Goal: Task Accomplishment & Management: Complete application form

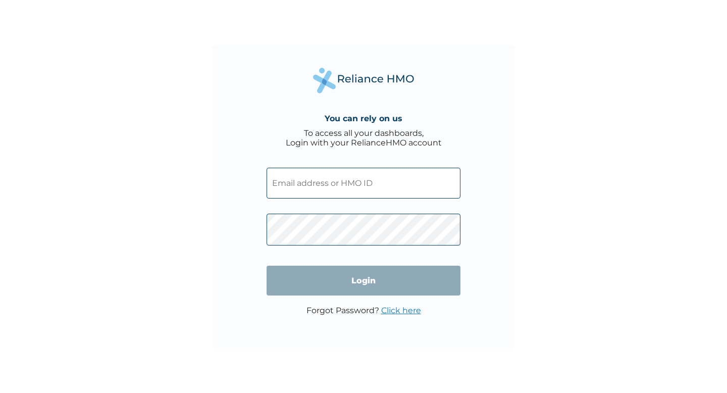
click at [293, 180] on input "text" at bounding box center [363, 183] width 194 height 31
type input "TFC/10042/A"
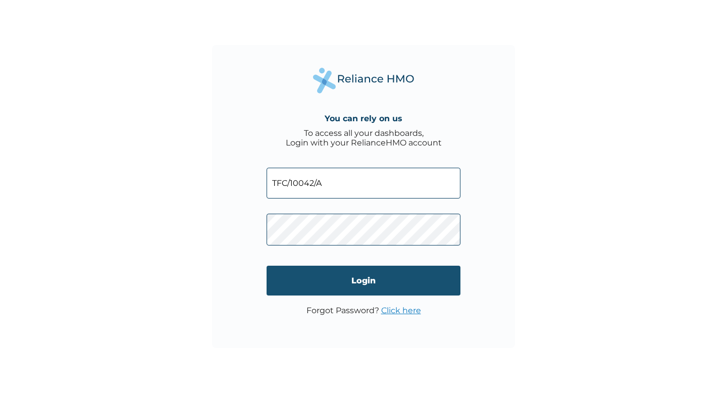
click at [327, 275] on input "Login" at bounding box center [363, 280] width 194 height 30
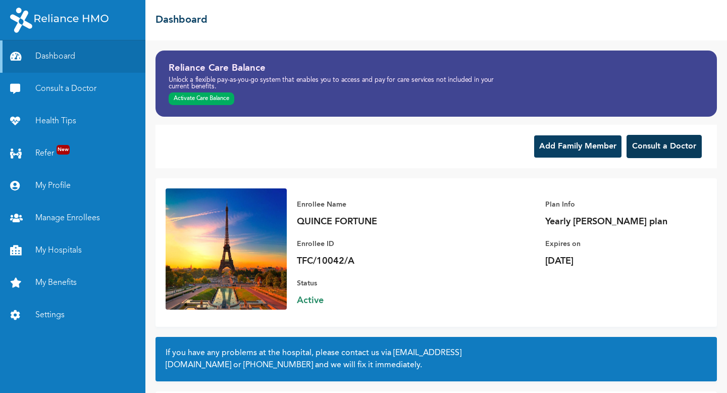
click at [648, 138] on button "Consult a Doctor" at bounding box center [663, 146] width 75 height 23
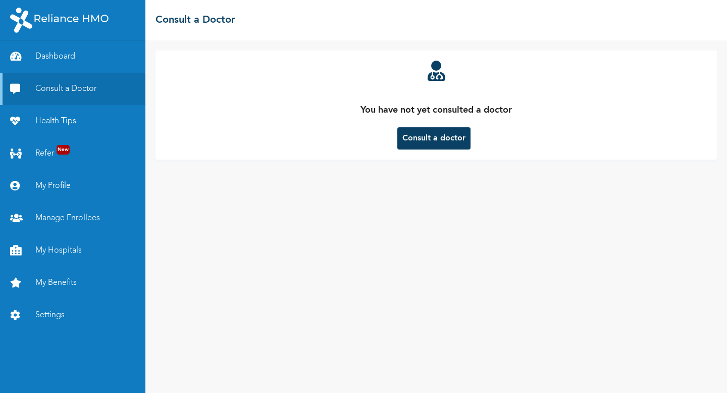
click at [451, 134] on button "Consult a doctor" at bounding box center [433, 138] width 73 height 22
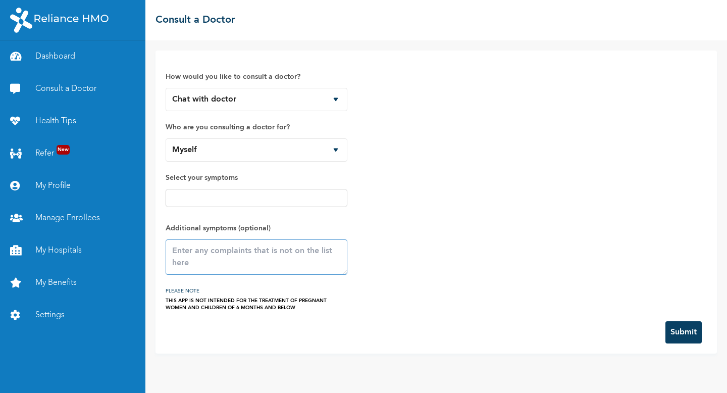
click at [287, 253] on textarea at bounding box center [256, 256] width 182 height 35
type textarea "TEST"
click at [691, 332] on button "Submit" at bounding box center [683, 332] width 36 height 22
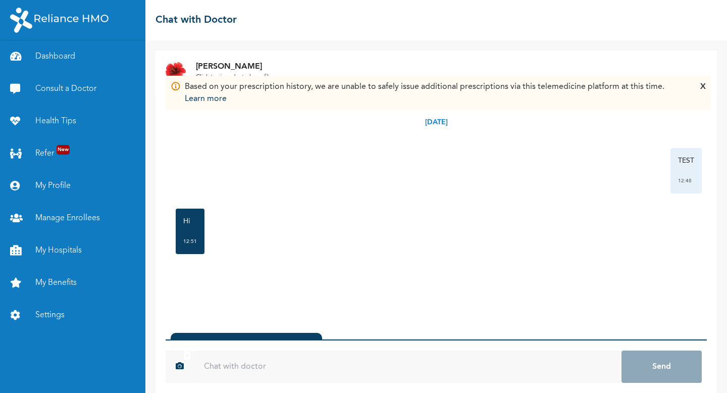
scroll to position [56, 0]
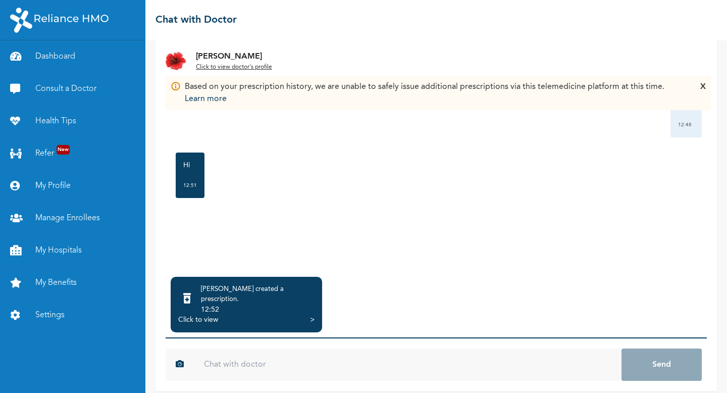
click at [202, 314] on div "Click to view" at bounding box center [198, 319] width 40 height 10
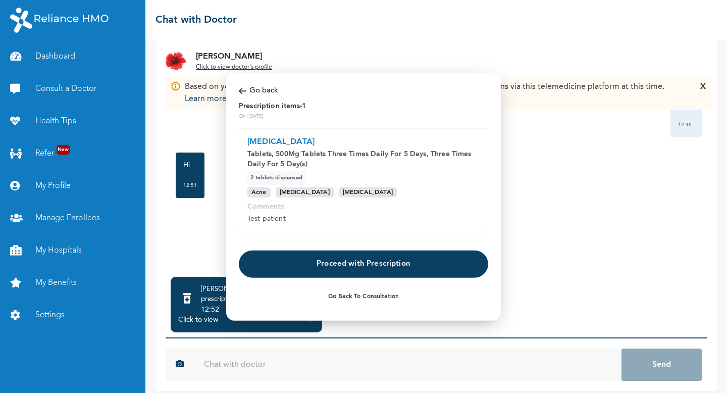
click at [282, 273] on button "Proceed with Prescription" at bounding box center [363, 263] width 249 height 27
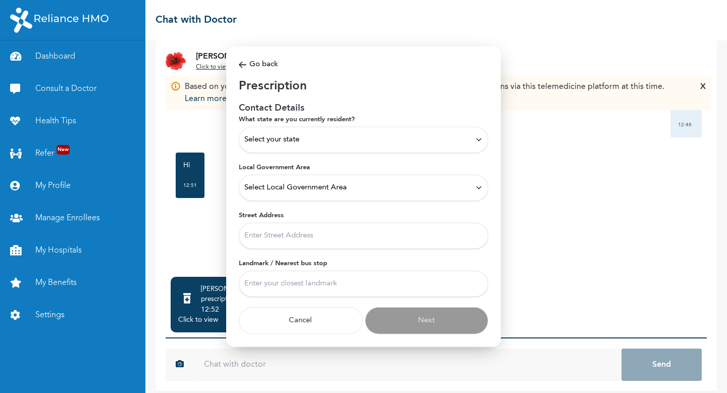
click at [313, 143] on div "Select your state" at bounding box center [363, 139] width 238 height 11
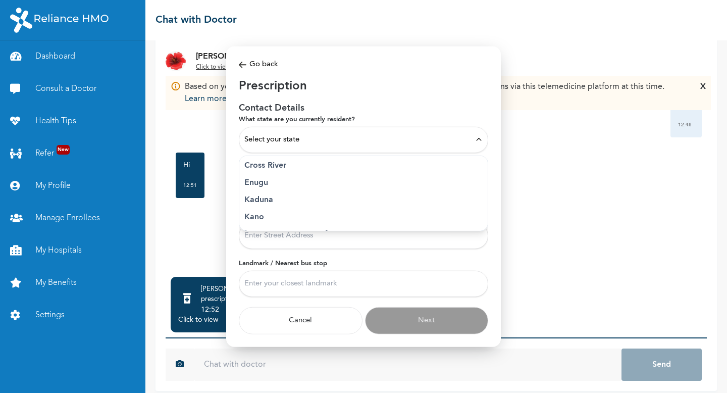
scroll to position [124, 0]
click at [281, 180] on p "Lagos" at bounding box center [363, 182] width 238 height 12
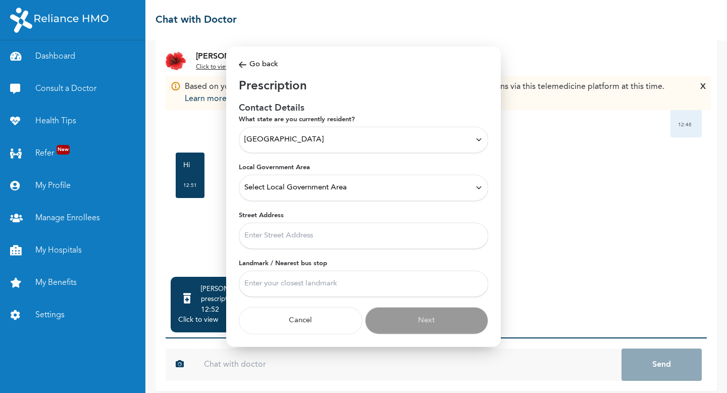
click at [281, 181] on div "Select Local Government Area" at bounding box center [363, 187] width 249 height 26
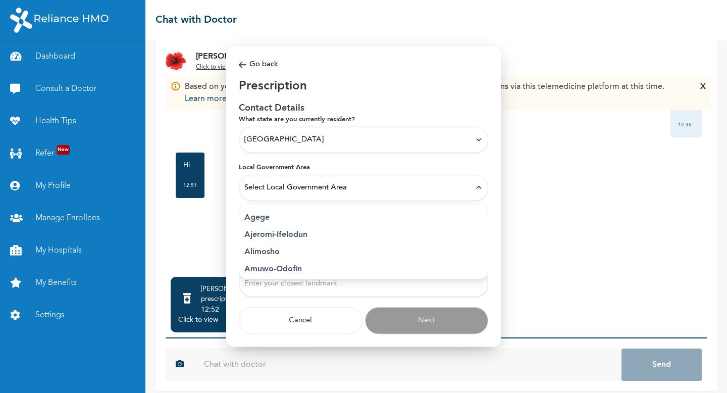
click at [266, 218] on p "Agege" at bounding box center [363, 217] width 238 height 12
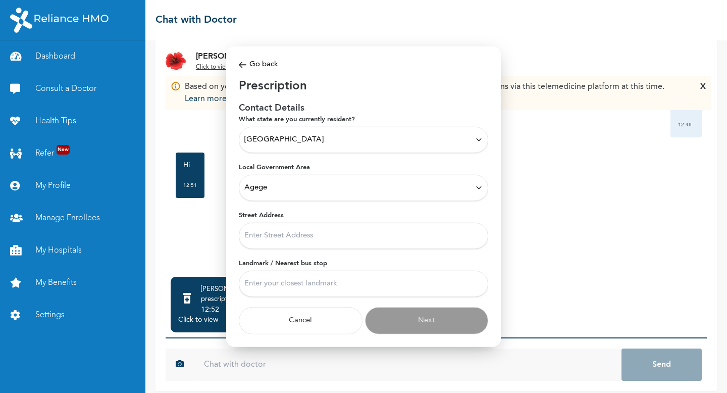
click at [263, 247] on input "Street Address" at bounding box center [363, 235] width 249 height 26
type input "Test address"
click at [296, 283] on input "Landmark / Nearest bus stop" at bounding box center [363, 283] width 249 height 26
type input "PLEASE DO NOT DISPATCH THIS PRESCRIPTION. IT IS A QUALITY ASSURANCE TEST"
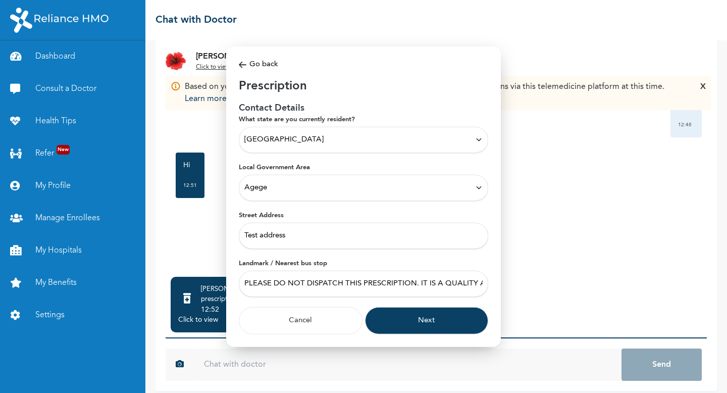
click at [419, 319] on button "Next" at bounding box center [427, 319] width 124 height 27
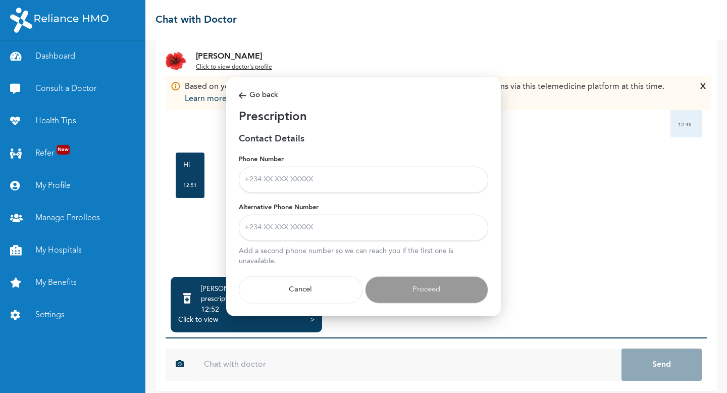
click at [323, 180] on input "Phone Number" at bounding box center [363, 179] width 249 height 26
type input "07062236473"
click at [324, 217] on input "Alternative Phone Number" at bounding box center [363, 227] width 249 height 26
type input "07062236473"
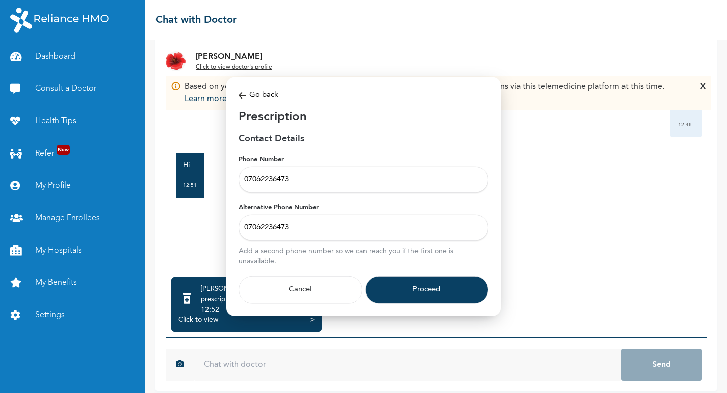
click at [386, 279] on button "Proceed" at bounding box center [427, 288] width 124 height 27
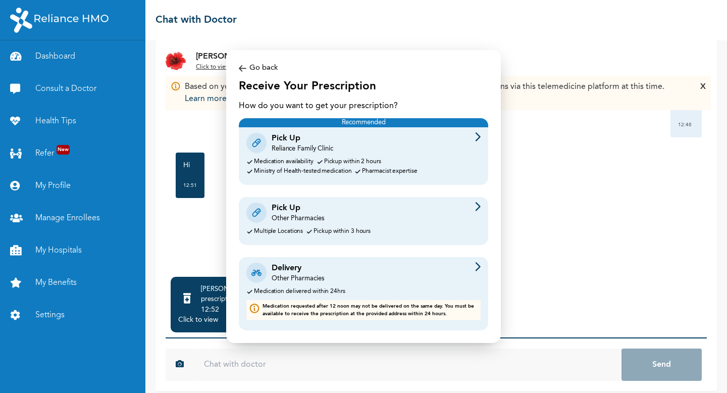
click at [318, 143] on div "Pick Up" at bounding box center [302, 138] width 62 height 12
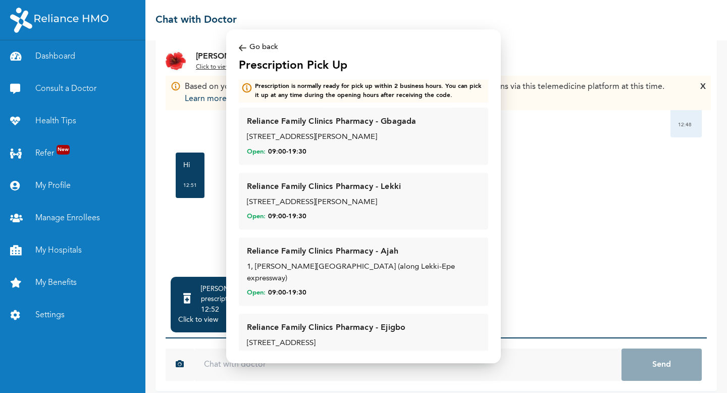
click at [318, 143] on div "12 Ayodeji Otegbola Street, Gbagada Phase II, Jogunomi St, Kosefe, Lagos 100234" at bounding box center [363, 138] width 233 height 12
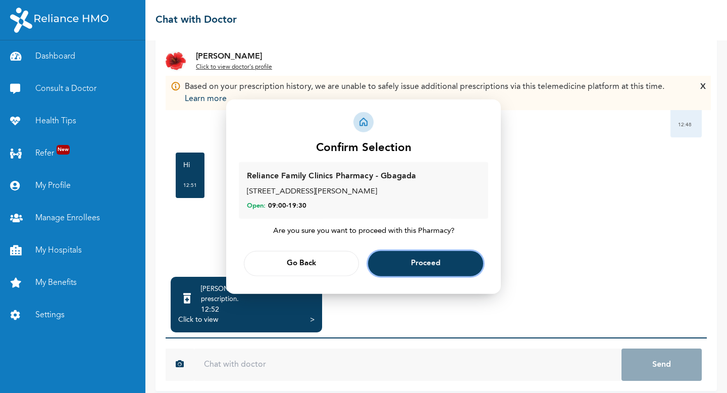
click at [404, 260] on button "Proceed" at bounding box center [425, 262] width 115 height 25
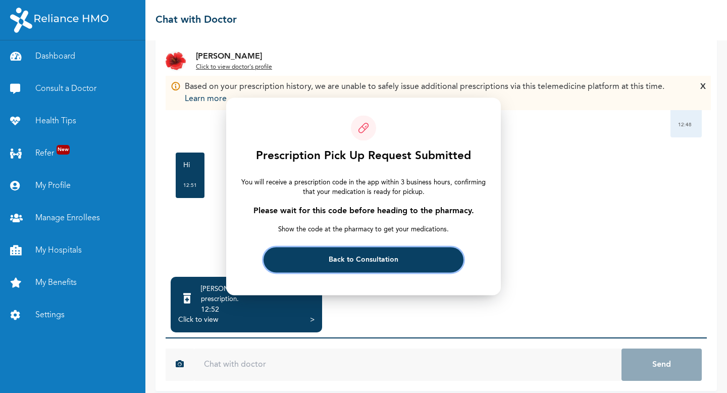
click at [294, 257] on button "Back to Consultation" at bounding box center [362, 259] width 199 height 25
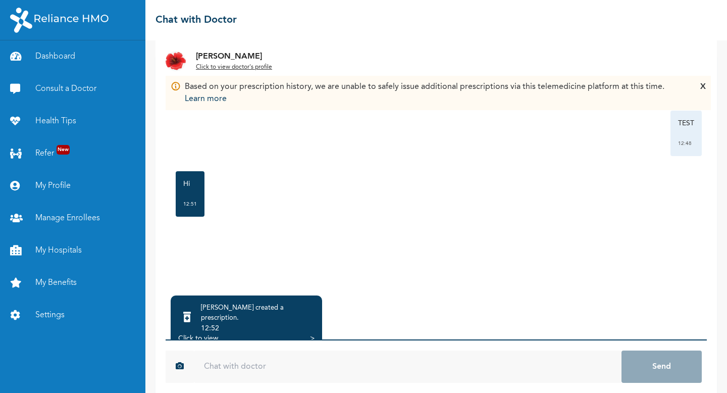
scroll to position [65, 0]
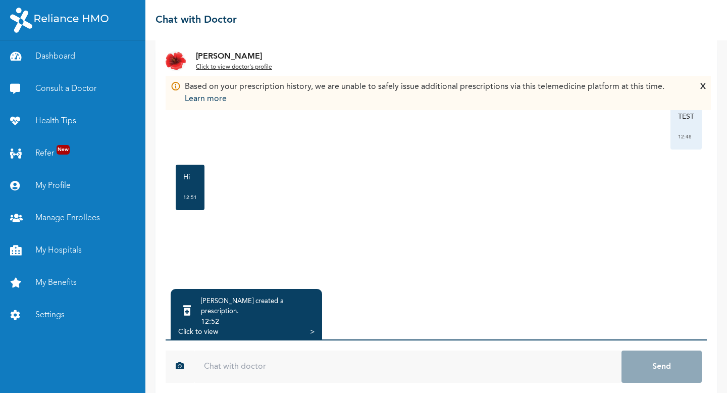
scroll to position [64, 0]
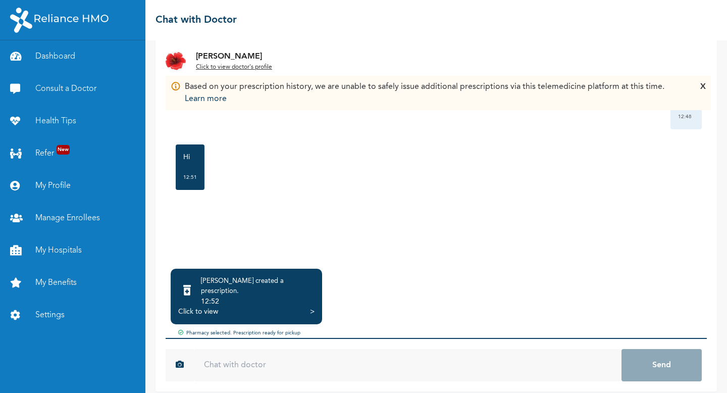
click at [188, 306] on div "Click to view" at bounding box center [198, 311] width 40 height 10
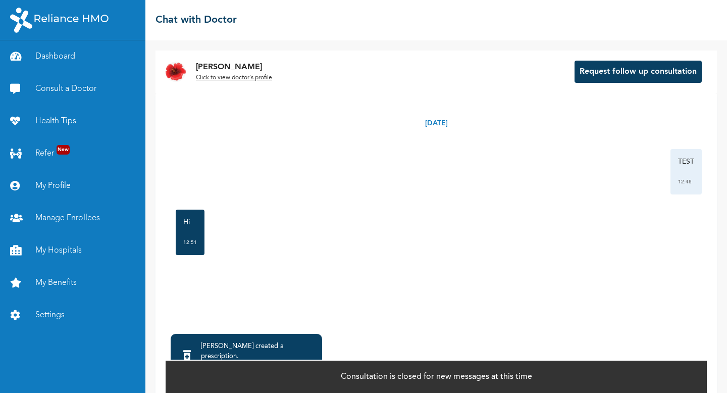
scroll to position [45, 0]
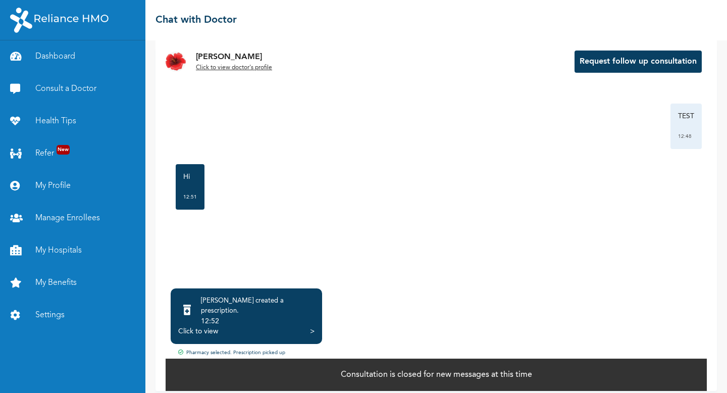
click at [214, 326] on div "Click to view" at bounding box center [198, 331] width 40 height 10
click at [85, 89] on link "Consult a Doctor" at bounding box center [72, 89] width 145 height 32
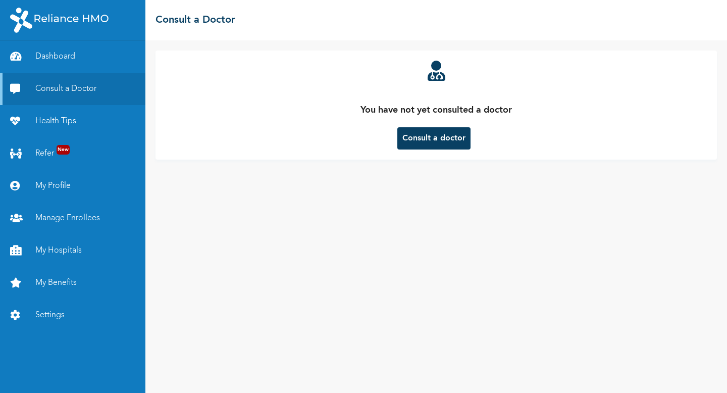
click at [443, 137] on button "Consult a doctor" at bounding box center [433, 138] width 73 height 22
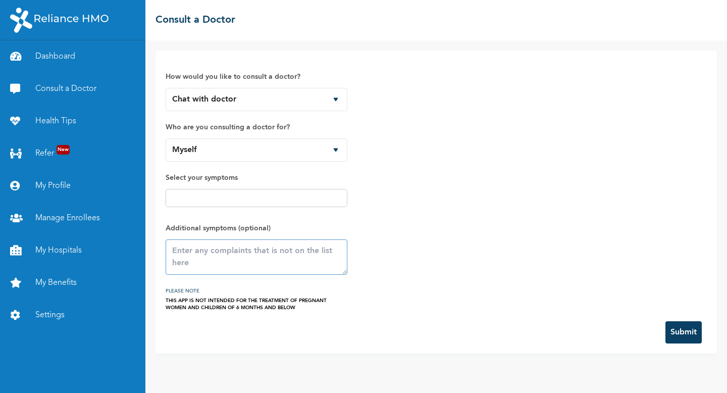
click at [287, 257] on textarea at bounding box center [256, 256] width 182 height 35
type textarea "TEST"
click at [682, 328] on button "Submit" at bounding box center [683, 332] width 36 height 22
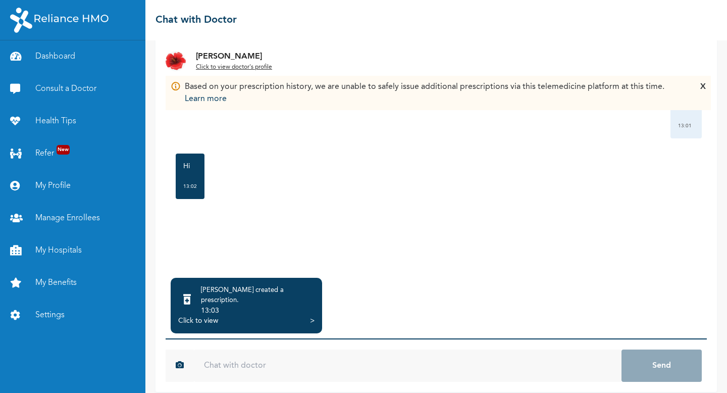
click at [198, 315] on div "Click to view" at bounding box center [198, 320] width 40 height 10
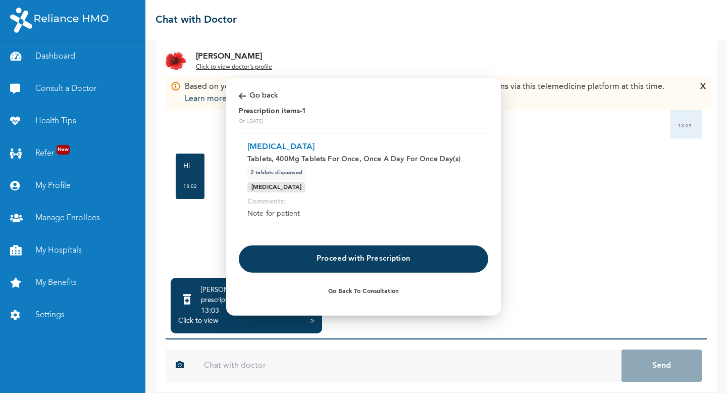
click at [276, 253] on button "Proceed with Prescription" at bounding box center [363, 258] width 249 height 27
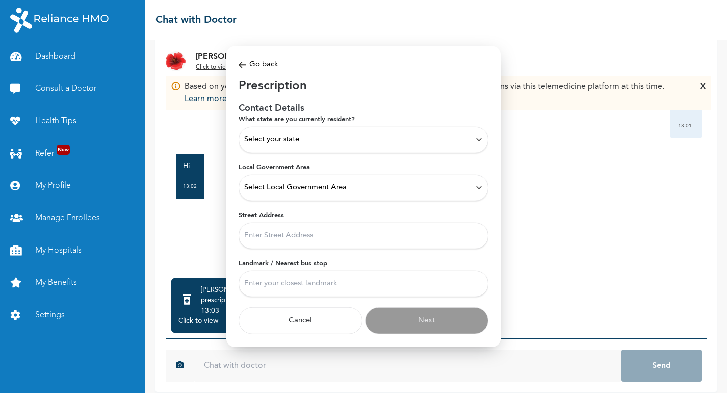
click at [297, 137] on span "Select your state" at bounding box center [271, 139] width 55 height 11
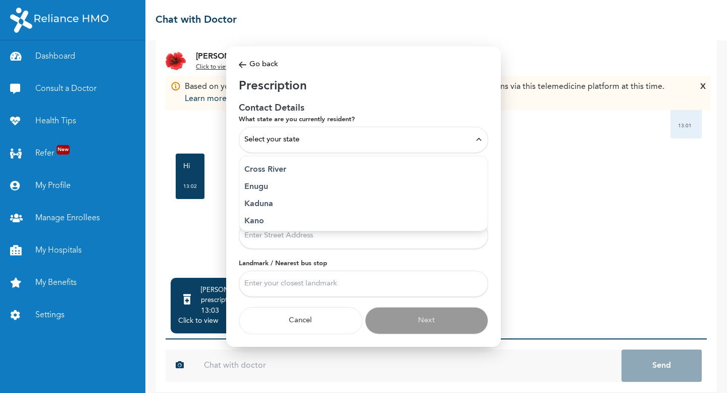
scroll to position [124, 0]
click at [282, 182] on p "Lagos" at bounding box center [363, 182] width 238 height 12
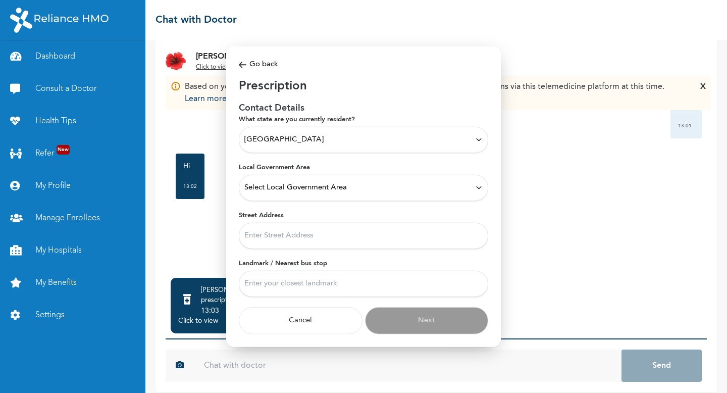
click at [282, 182] on span "Select Local Government Area" at bounding box center [295, 187] width 102 height 11
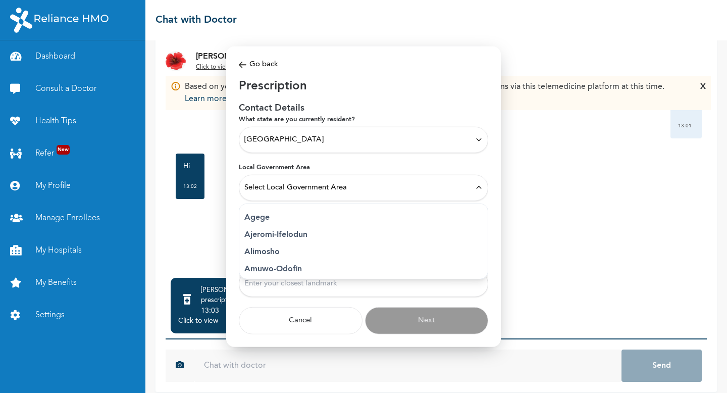
click at [276, 222] on p "Agege" at bounding box center [363, 217] width 238 height 12
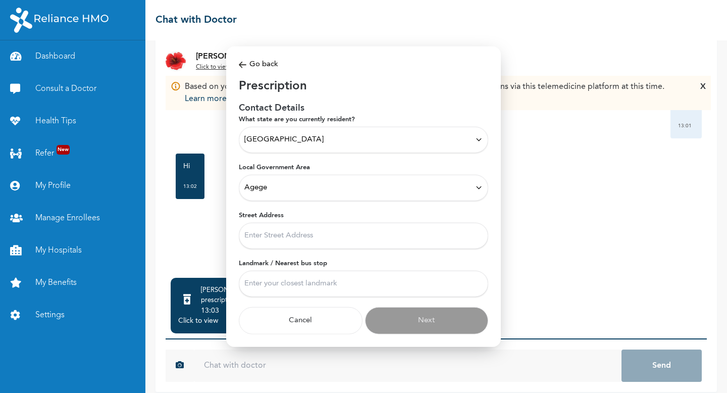
click at [276, 222] on input "Street Address" at bounding box center [363, 235] width 249 height 26
type input "PLEASE DO NOT DISPATCH THIS PRESCRIPTION. IT IS A QUALITY ASSURANCE TEST"
click at [308, 280] on input "Landmark / Nearest bus stop" at bounding box center [363, 283] width 249 height 26
type input "TEST LANDMARK"
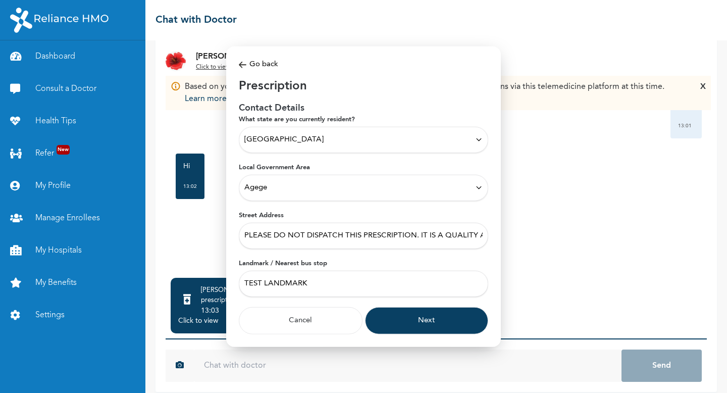
click at [378, 317] on button "Next" at bounding box center [427, 319] width 124 height 27
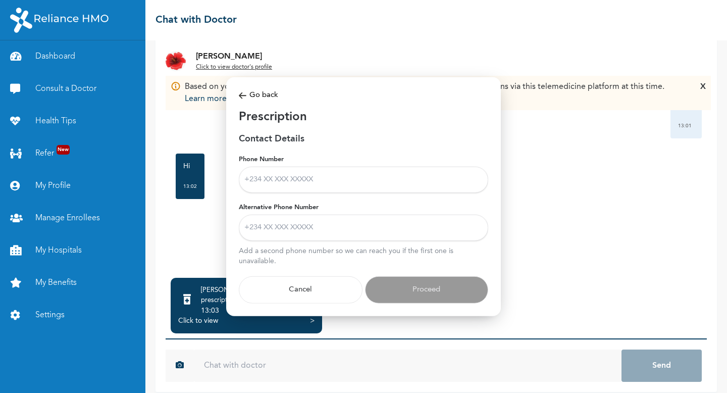
click at [339, 179] on input "Phone Number" at bounding box center [363, 179] width 249 height 26
type input "07062236473"
click at [313, 223] on input "Alternative Phone Number" at bounding box center [363, 227] width 249 height 26
type input "07062236473"
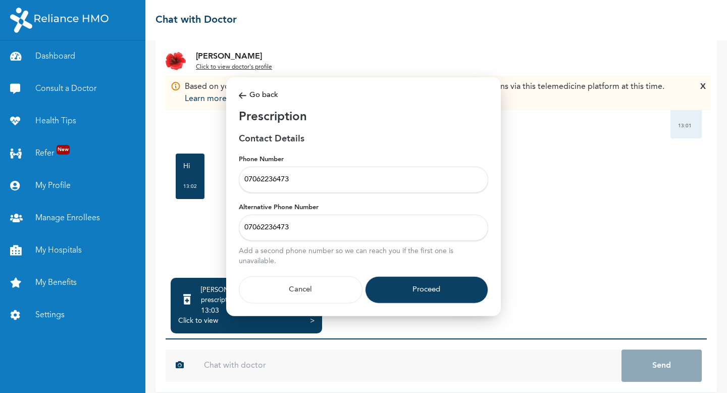
click at [386, 284] on button "Proceed" at bounding box center [427, 288] width 124 height 27
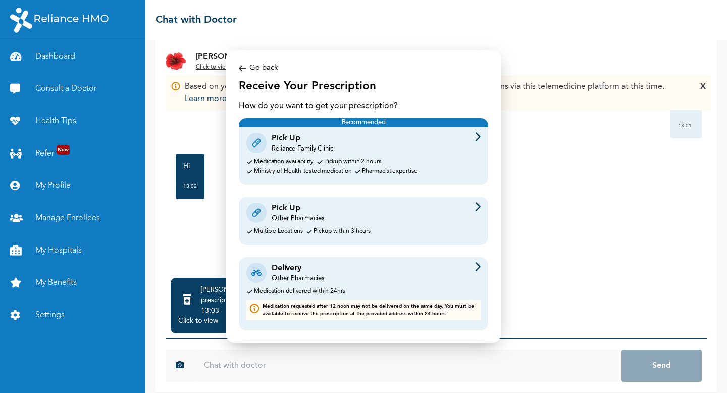
click at [317, 275] on div "Other Pharmacies" at bounding box center [297, 278] width 52 height 9
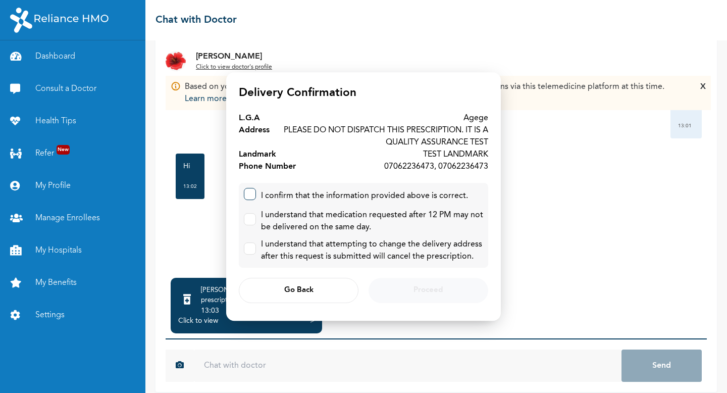
click at [250, 189] on input "checkbox" at bounding box center [247, 191] width 7 height 7
checkbox input "true"
click at [250, 220] on label at bounding box center [250, 219] width 12 height 12
click at [250, 220] on input "checkbox" at bounding box center [247, 216] width 7 height 7
checkbox input "true"
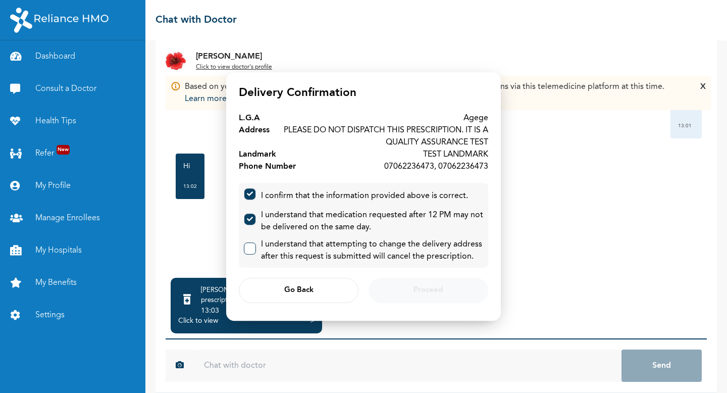
click at [247, 248] on input "checkbox" at bounding box center [247, 246] width 7 height 7
checkbox input "true"
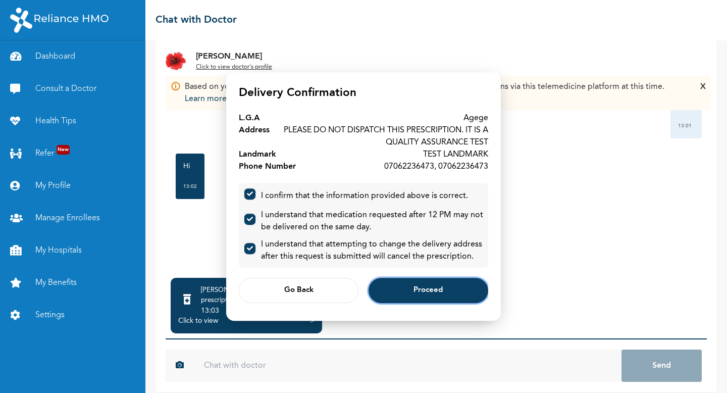
click at [420, 285] on button "Proceed" at bounding box center [428, 289] width 120 height 25
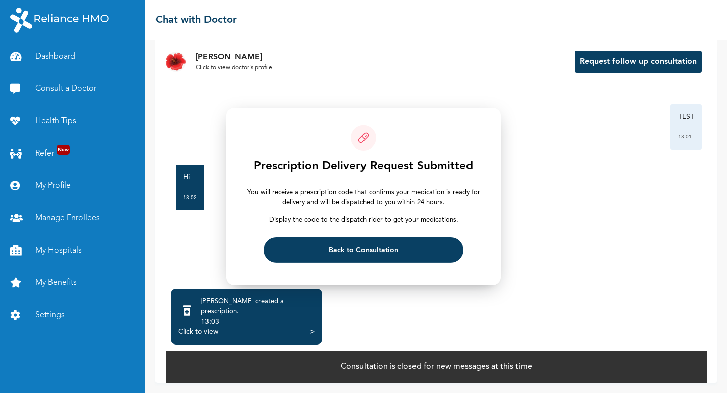
scroll to position [37, 0]
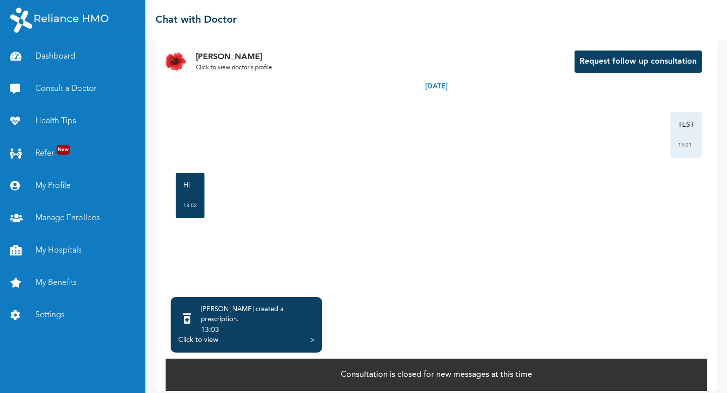
click at [68, 88] on link "Consult a Doctor" at bounding box center [72, 89] width 145 height 32
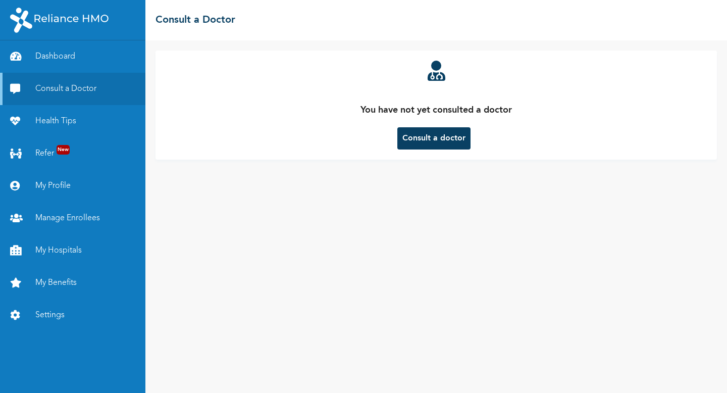
click at [438, 137] on button "Consult a doctor" at bounding box center [433, 138] width 73 height 22
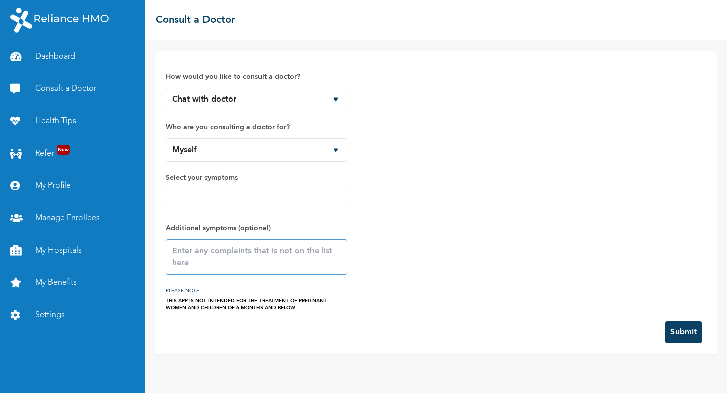
click at [248, 250] on textarea at bounding box center [256, 256] width 182 height 35
type textarea "TEST"
click at [674, 323] on button "Submit" at bounding box center [683, 332] width 36 height 22
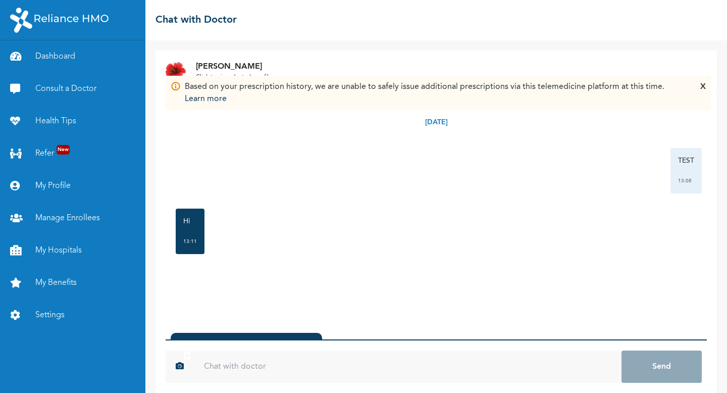
scroll to position [56, 0]
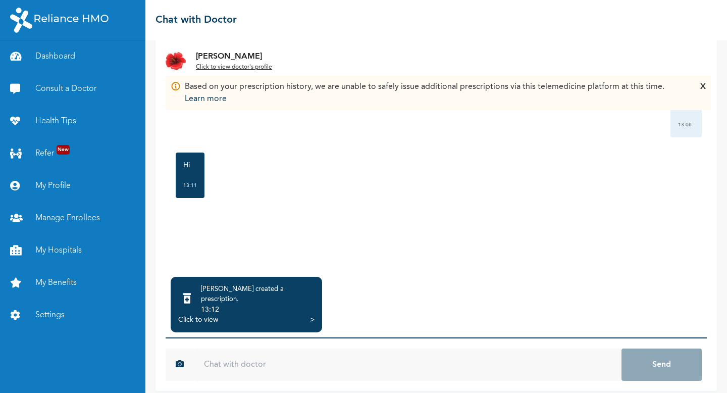
click at [206, 314] on div "Click to view" at bounding box center [198, 319] width 40 height 10
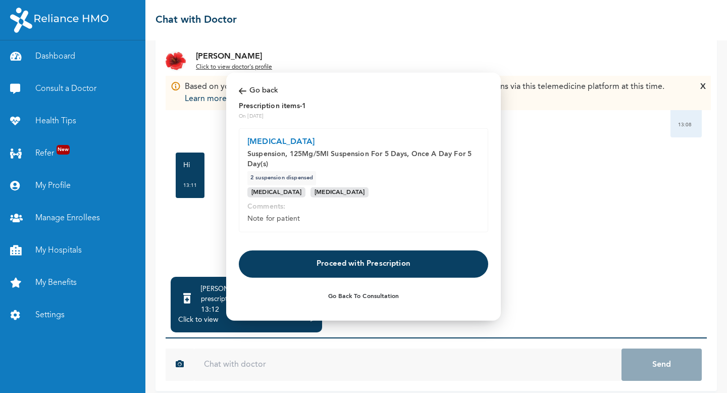
click at [320, 251] on button "Proceed with Prescription" at bounding box center [363, 263] width 249 height 27
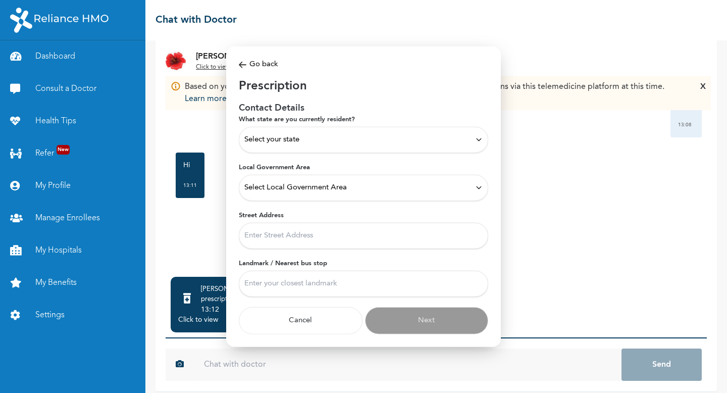
click at [318, 141] on div "Select your state" at bounding box center [363, 139] width 238 height 11
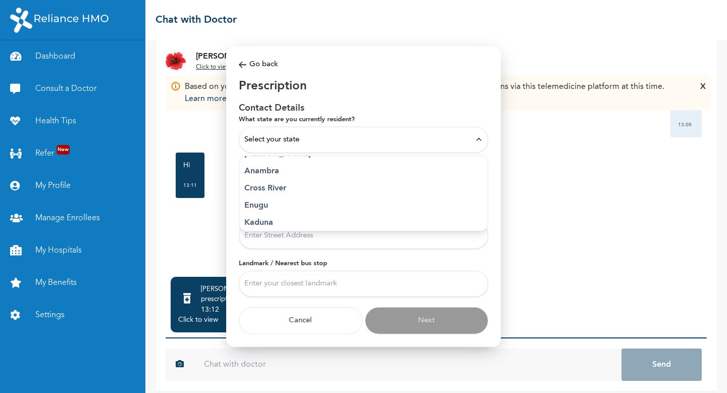
scroll to position [124, 0]
click at [292, 180] on p "[GEOGRAPHIC_DATA]" at bounding box center [363, 182] width 238 height 12
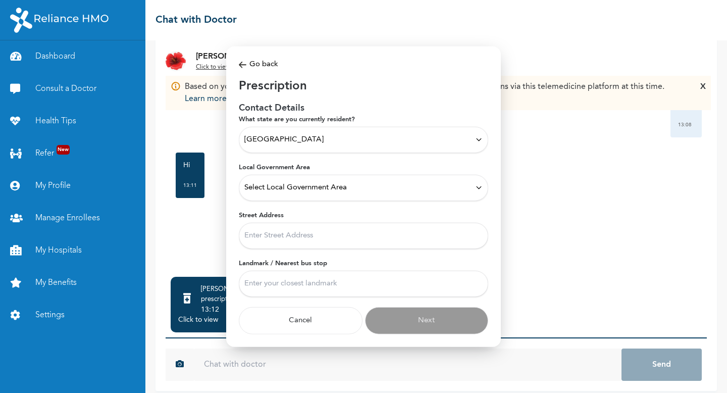
click at [291, 197] on div "Select Local Government Area" at bounding box center [363, 187] width 249 height 26
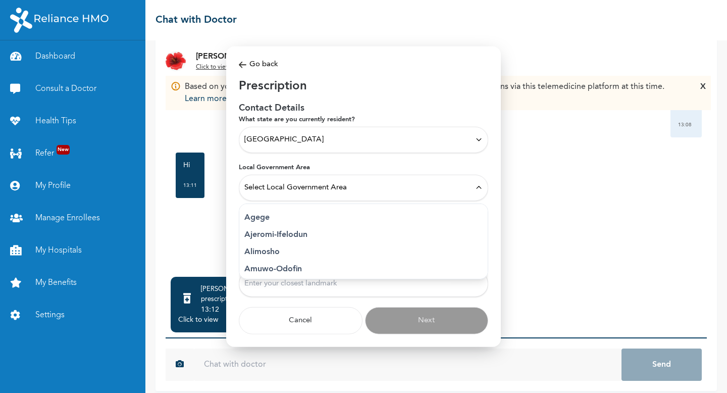
click at [290, 229] on p "Ajeromi-Ifelodun" at bounding box center [363, 234] width 238 height 12
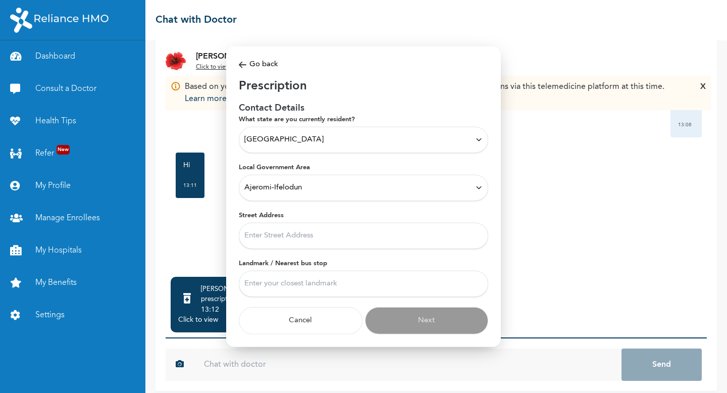
click at [290, 242] on input "Street Address" at bounding box center [363, 235] width 249 height 26
type input "Test address"
click at [305, 287] on input "Landmark / Nearest bus stop" at bounding box center [363, 283] width 249 height 26
type input "PLEASE DO NOT [DOMAIN_NAME] IS A QA TEST"
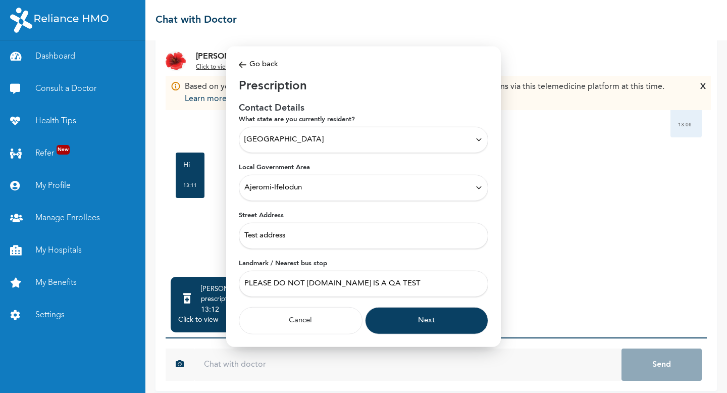
click at [393, 316] on button "Next" at bounding box center [427, 319] width 124 height 27
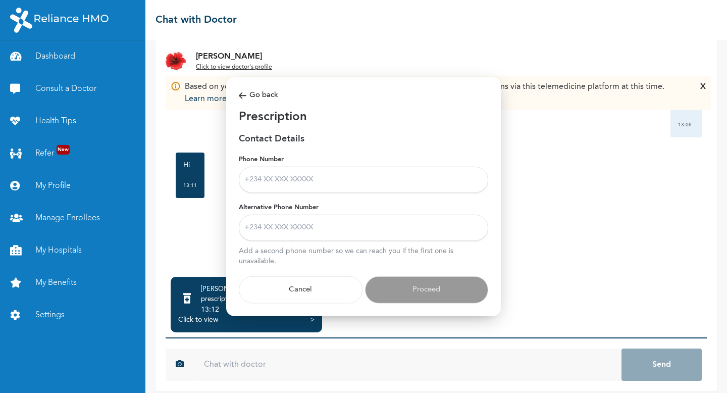
click at [361, 174] on input "Phone Number" at bounding box center [363, 179] width 249 height 26
type input "07062236473"
click at [320, 234] on input "Alternative Phone Number" at bounding box center [363, 227] width 249 height 26
type input "07062236473"
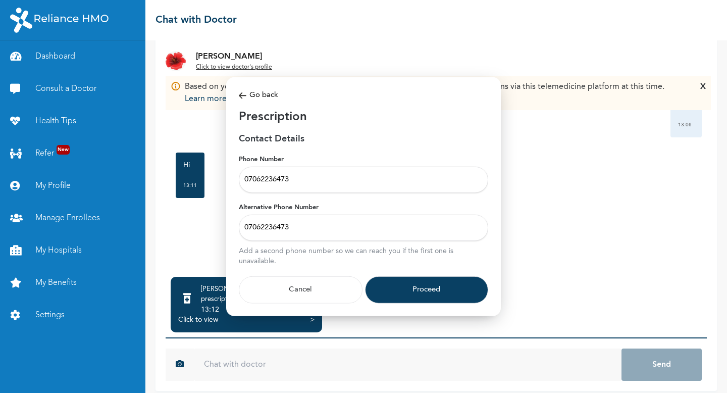
click at [386, 280] on button "Proceed" at bounding box center [427, 288] width 124 height 27
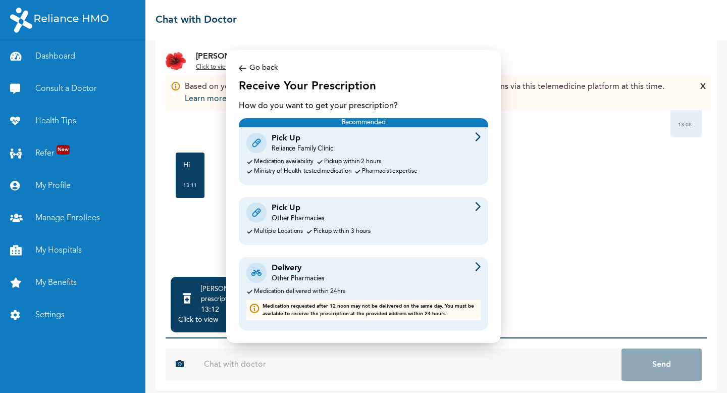
click at [334, 229] on div "Pickup within 3 hours" at bounding box center [341, 231] width 57 height 7
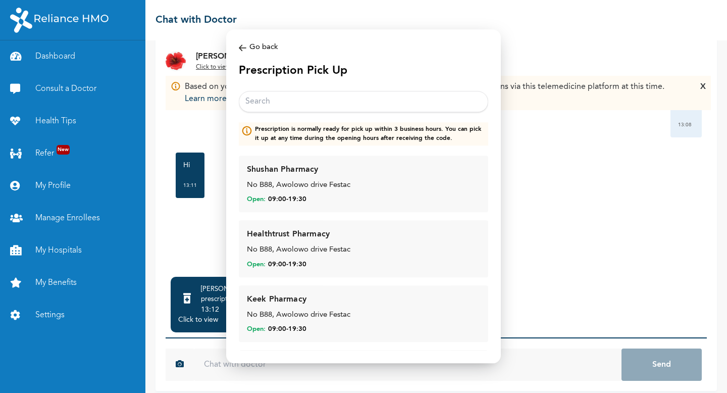
click at [336, 251] on div "No B88, Awolowo drive Festac" at bounding box center [363, 251] width 233 height 12
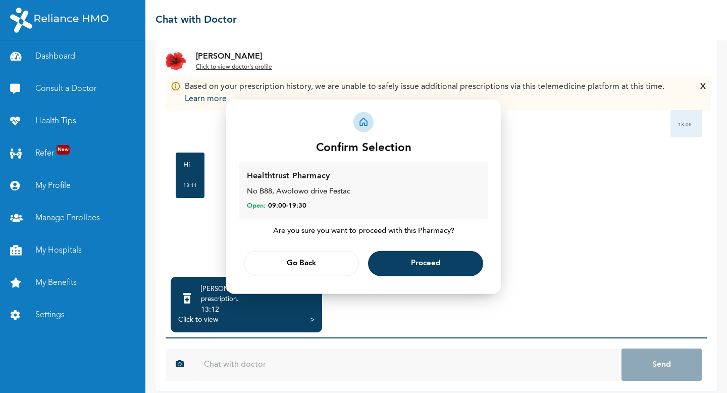
click at [399, 249] on div "Go Back Proceed" at bounding box center [363, 262] width 249 height 35
click at [400, 255] on button "Proceed" at bounding box center [425, 262] width 115 height 25
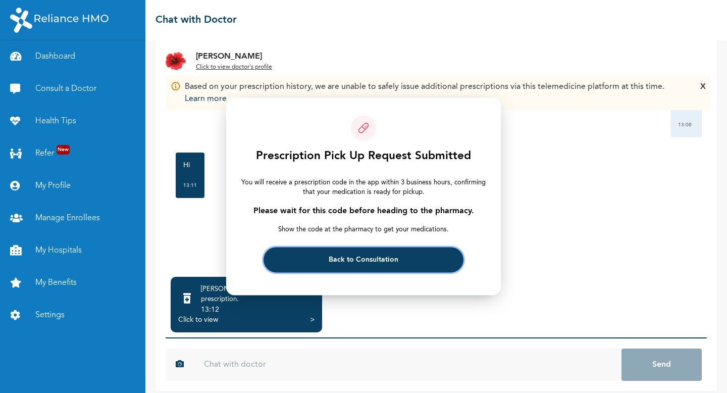
click at [318, 257] on button "Back to Consultation" at bounding box center [362, 259] width 199 height 25
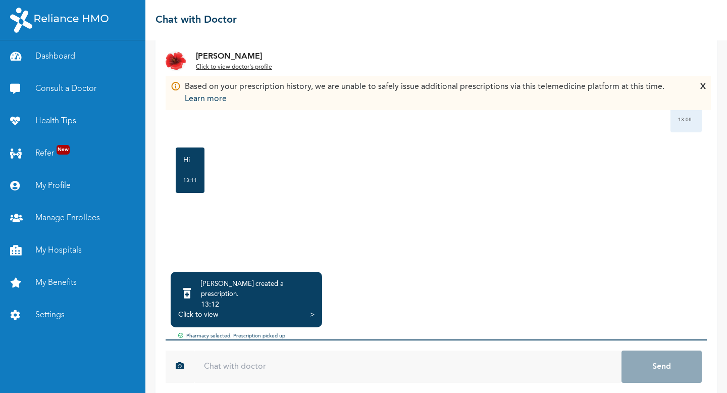
scroll to position [64, 0]
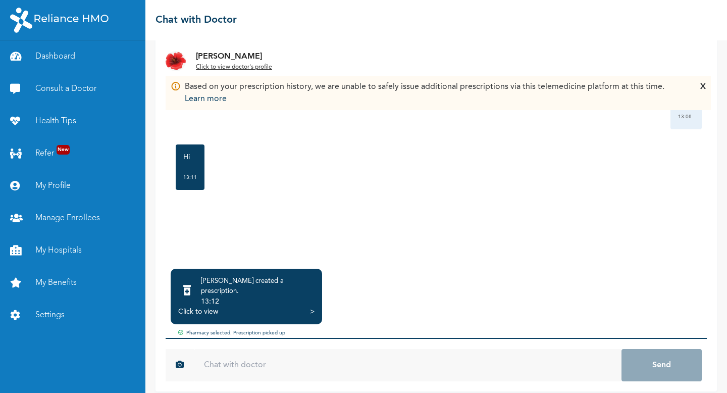
click at [204, 306] on div "Click to view" at bounding box center [198, 311] width 40 height 10
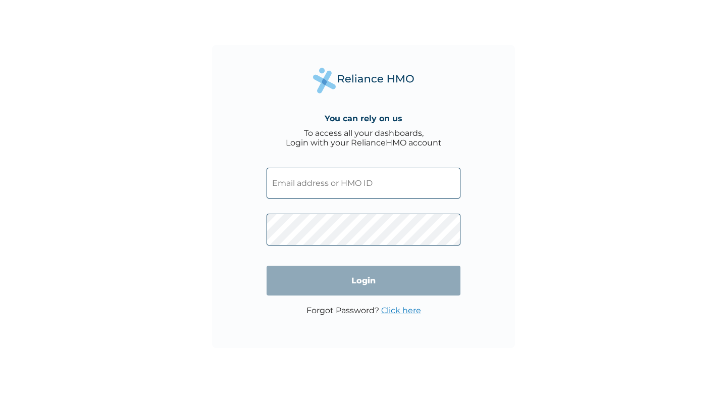
click at [307, 175] on input "text" at bounding box center [363, 183] width 194 height 31
click at [329, 185] on input "text" at bounding box center [363, 183] width 194 height 31
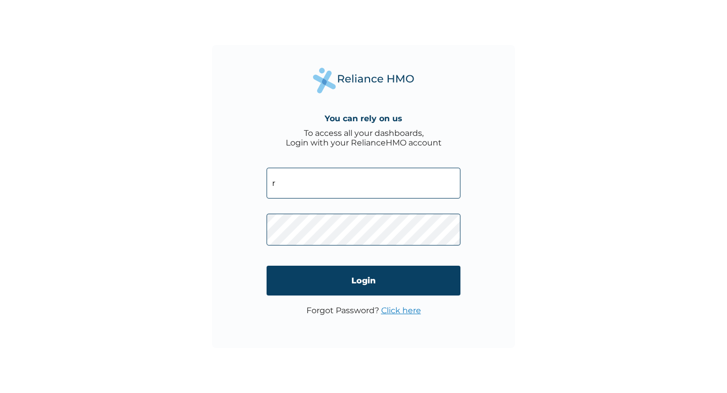
type input "REL/10323/C"
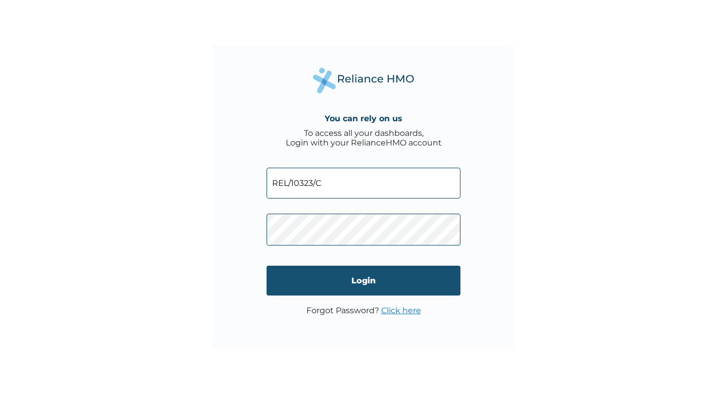
click at [339, 283] on input "Login" at bounding box center [363, 280] width 194 height 30
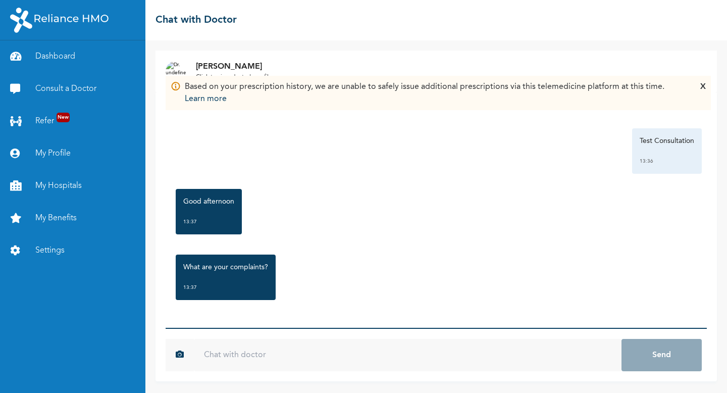
click at [271, 351] on input "text" at bounding box center [407, 355] width 427 height 32
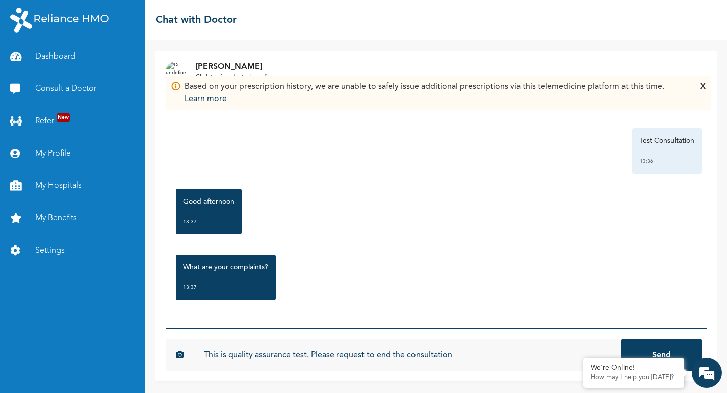
click at [333, 353] on input "This is quality assurance test. Please request to end the consultation" at bounding box center [407, 355] width 427 height 32
type input "This is quality assurance test. Please send a request to end the consultation"
click at [635, 342] on button "Send" at bounding box center [661, 355] width 80 height 32
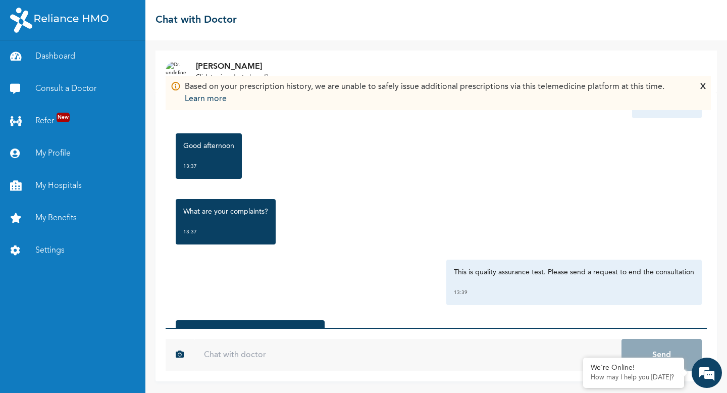
scroll to position [141, 0]
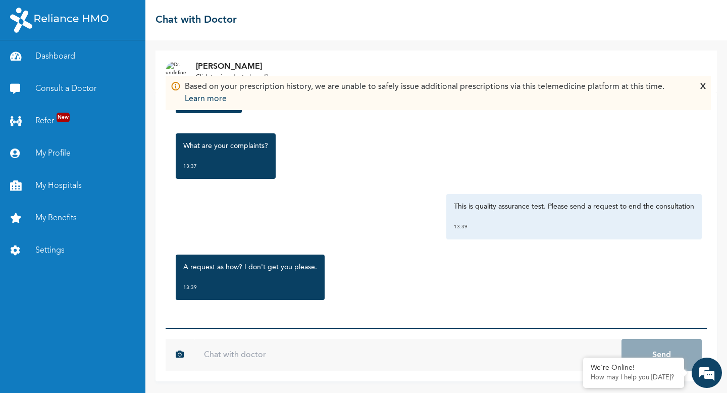
click at [298, 358] on input "text" at bounding box center [407, 355] width 427 height 32
type input "T"
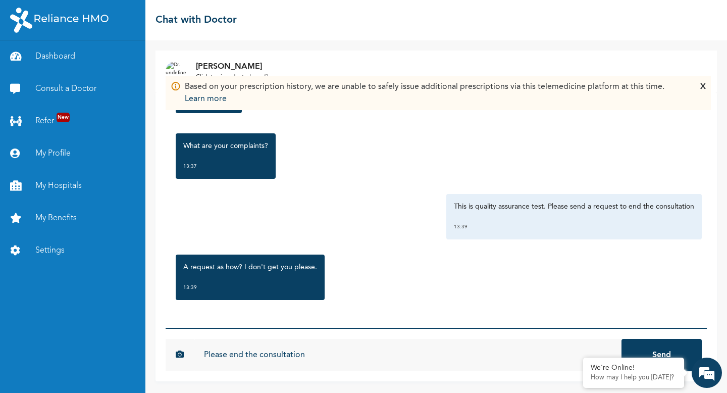
type input "Please end the consultation"
click at [621, 339] on button "Send" at bounding box center [661, 355] width 80 height 32
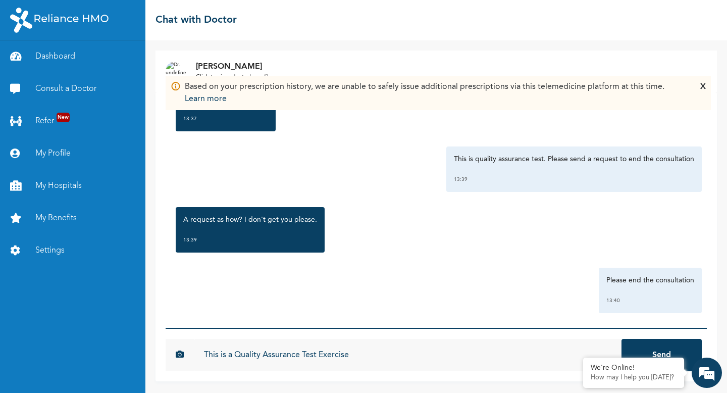
scroll to position [196, 0]
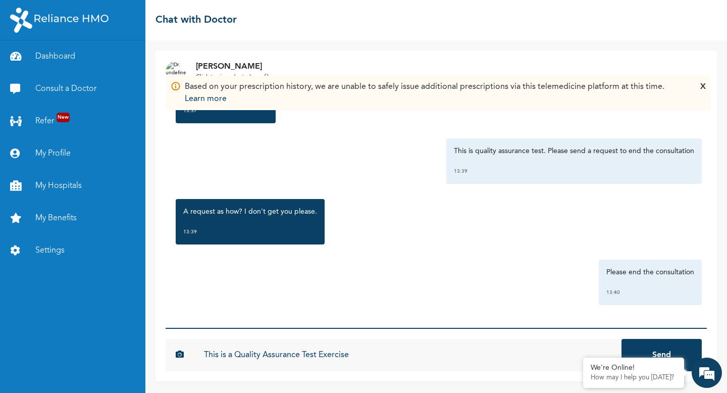
type input "This is a Quality Assurance Test Exercise"
click at [633, 349] on button "Send" at bounding box center [661, 355] width 80 height 32
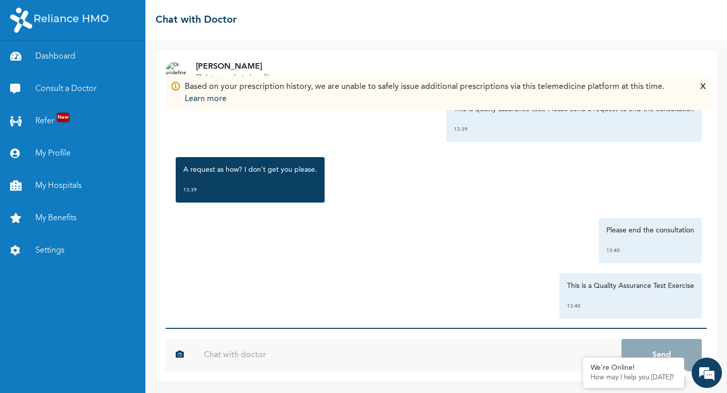
scroll to position [252, 0]
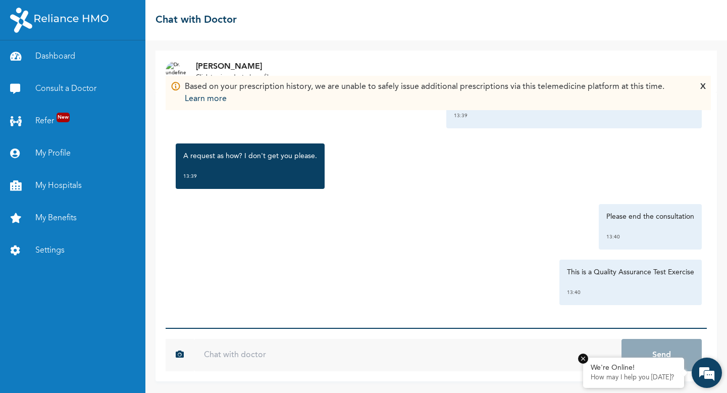
click at [583, 359] on em at bounding box center [583, 358] width 10 height 10
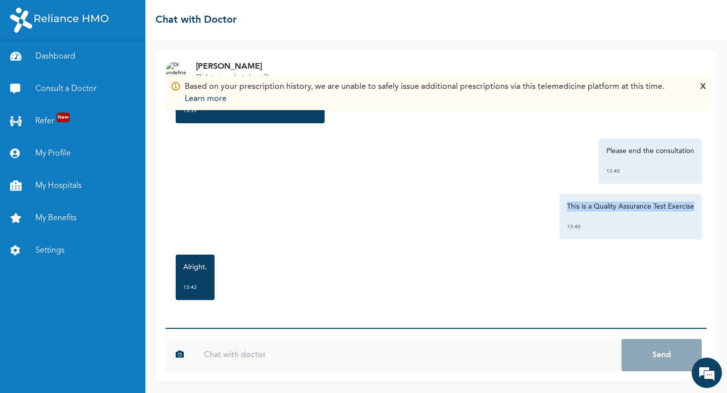
drag, startPoint x: 560, startPoint y: 205, endPoint x: 697, endPoint y: 209, distance: 136.8
click at [697, 209] on div "[DATE] Test Consultation 13:36 Good afternoon 13:37 What are your complaints? 1…" at bounding box center [435, 210] width 541 height 236
copy p "This is a Quality Assurance Test Exercise"
click at [512, 254] on div "Alright. 13:42" at bounding box center [436, 276] width 531 height 55
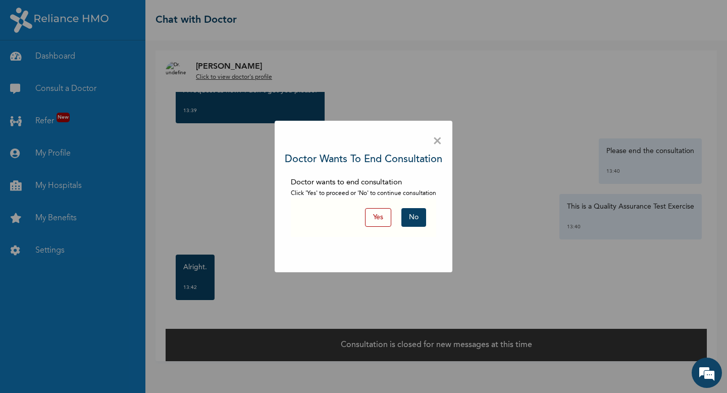
click at [378, 224] on button "Yes" at bounding box center [378, 217] width 26 height 19
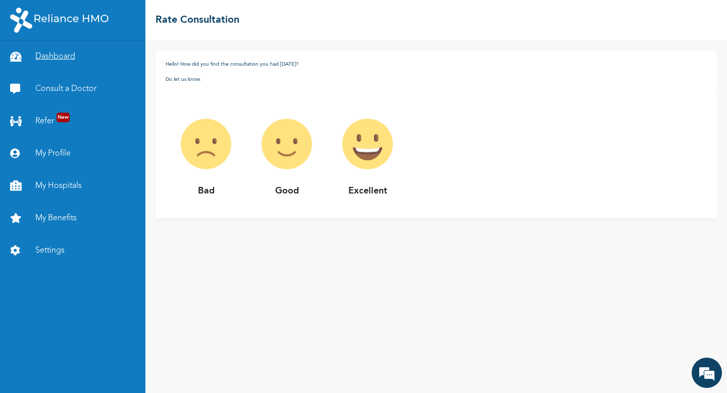
click at [58, 61] on link "Dashboard" at bounding box center [72, 56] width 145 height 32
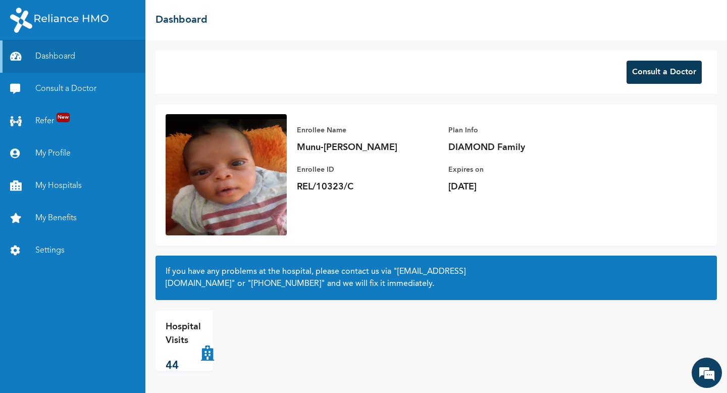
click at [648, 81] on button "Consult a Doctor" at bounding box center [663, 72] width 75 height 23
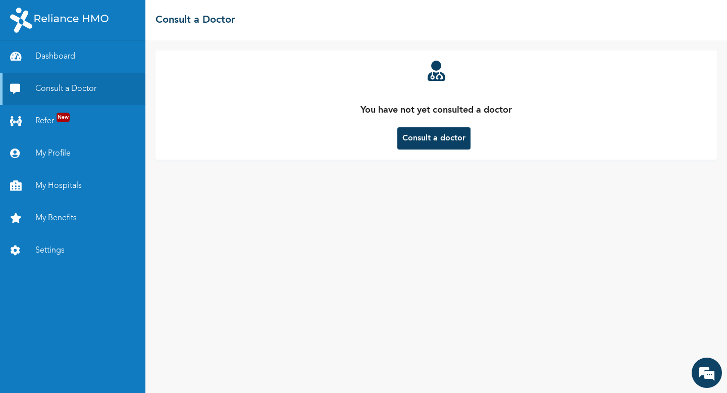
click at [438, 145] on button "Consult a doctor" at bounding box center [433, 138] width 73 height 22
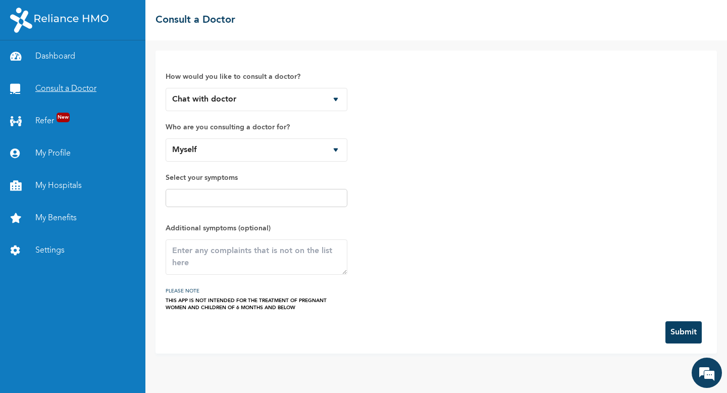
click at [97, 88] on link "Consult a Doctor" at bounding box center [72, 89] width 145 height 32
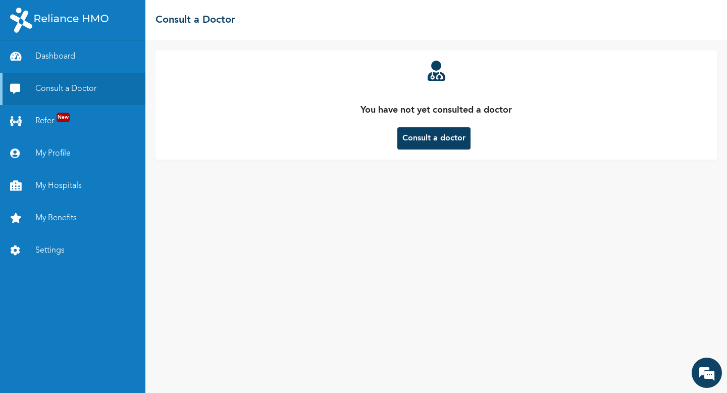
click at [456, 136] on button "Consult a doctor" at bounding box center [433, 138] width 73 height 22
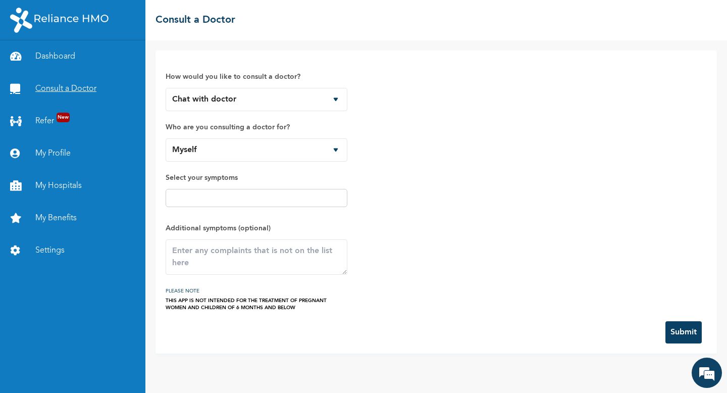
click at [48, 91] on link "Consult a Doctor" at bounding box center [72, 89] width 145 height 32
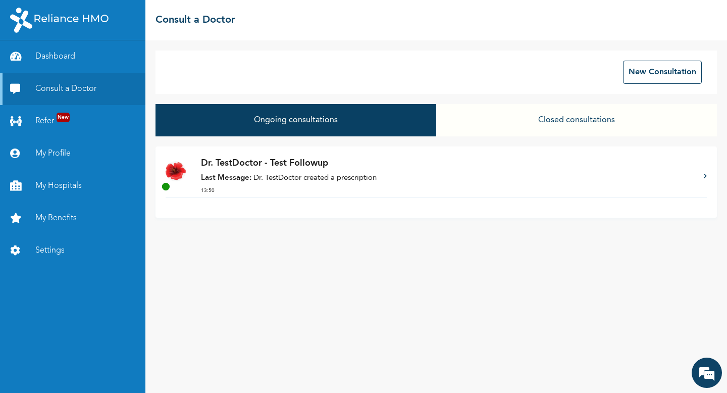
click at [274, 176] on p "Last Message: Dr. TestDoctor created a prescription" at bounding box center [447, 179] width 492 height 12
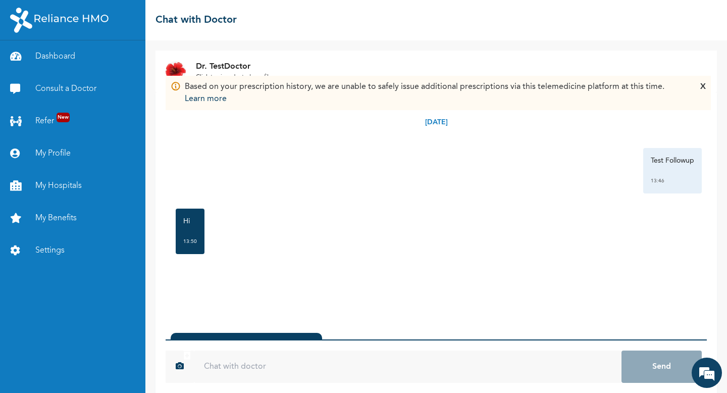
click at [209, 98] on p "Learn more" at bounding box center [424, 99] width 479 height 12
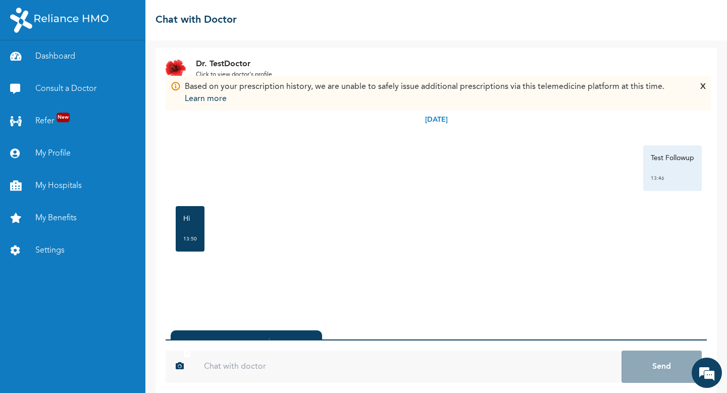
scroll to position [56, 0]
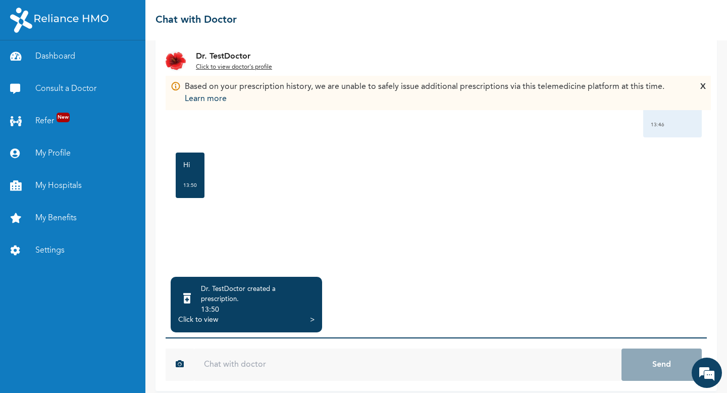
click at [191, 314] on div "Click to view" at bounding box center [198, 319] width 40 height 10
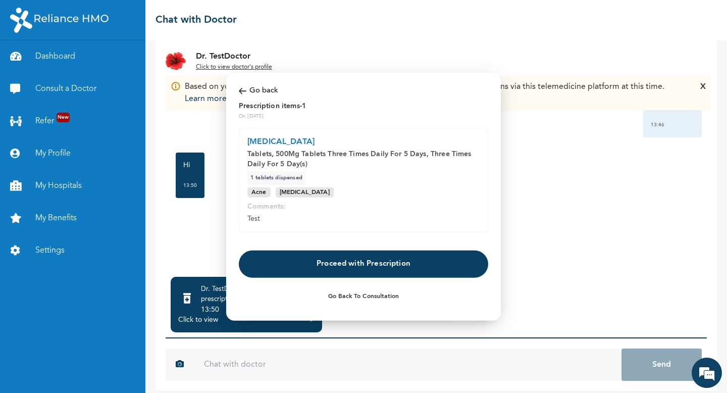
click at [357, 293] on button "Go Back to Consultation" at bounding box center [363, 295] width 249 height 23
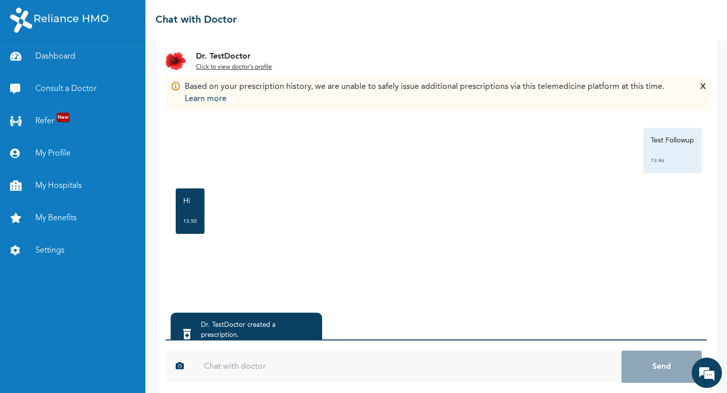
scroll to position [0, 0]
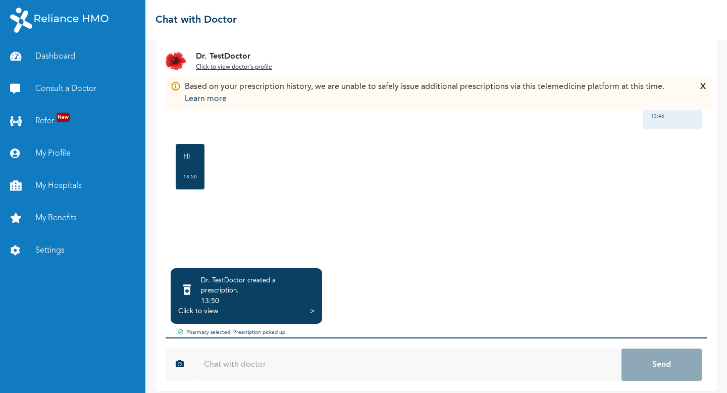
scroll to position [64, 0]
click at [207, 306] on div "Click to view" at bounding box center [198, 311] width 40 height 10
click at [449, 199] on div "Tuesday, September 16th 2025 Test Followup 13:46 Hi 13:50 *" at bounding box center [435, 146] width 541 height 236
click at [488, 233] on div "Tuesday, September 16th 2025 Test Followup 13:46 Hi 13:50 *" at bounding box center [435, 145] width 541 height 236
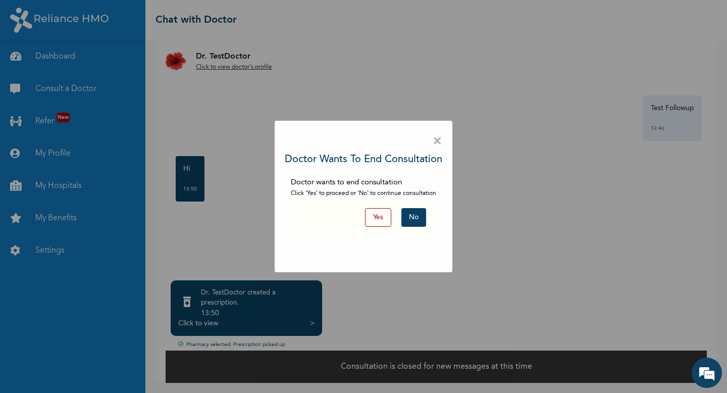
scroll to position [44, 0]
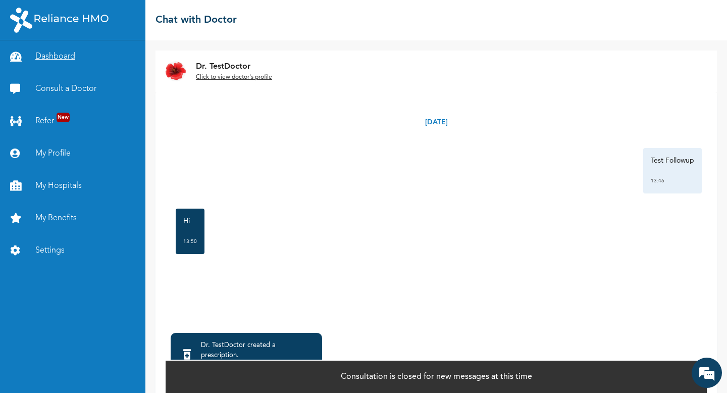
click at [68, 54] on link "Dashboard" at bounding box center [72, 56] width 145 height 32
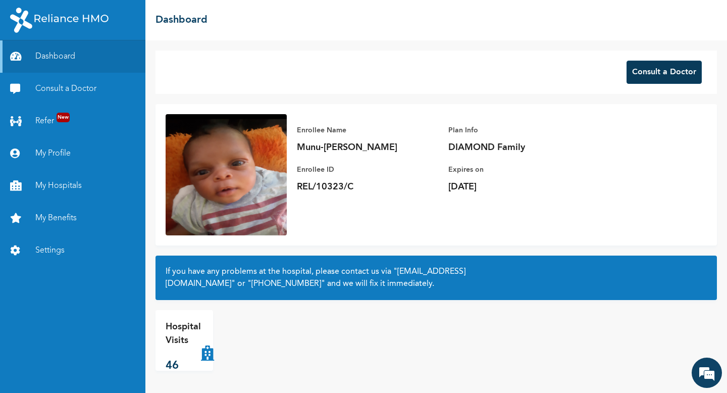
click at [653, 70] on button "Consult a Doctor" at bounding box center [663, 72] width 75 height 23
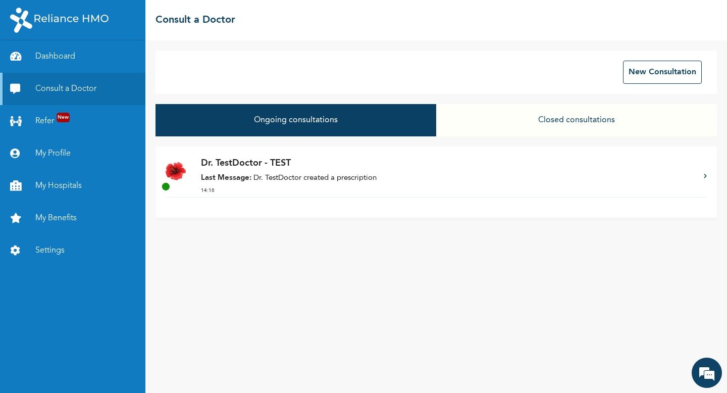
click at [313, 172] on div "Dr. TestDoctor - TEST Last Message: Dr. TestDoctor created a prescription 14:18" at bounding box center [447, 176] width 492 height 40
